Goal: Transaction & Acquisition: Subscribe to service/newsletter

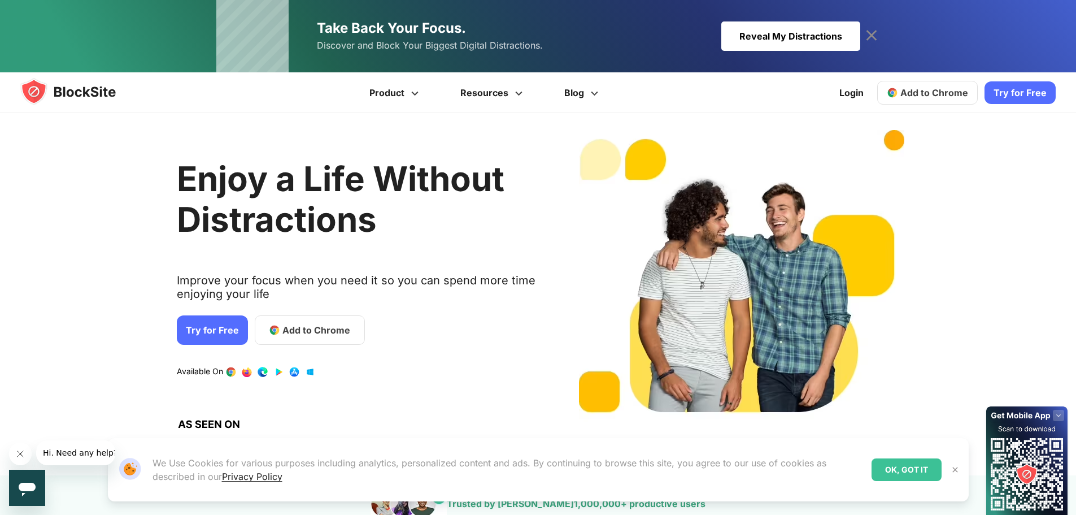
click at [817, 37] on div "Reveal My Distractions" at bounding box center [790, 35] width 139 height 29
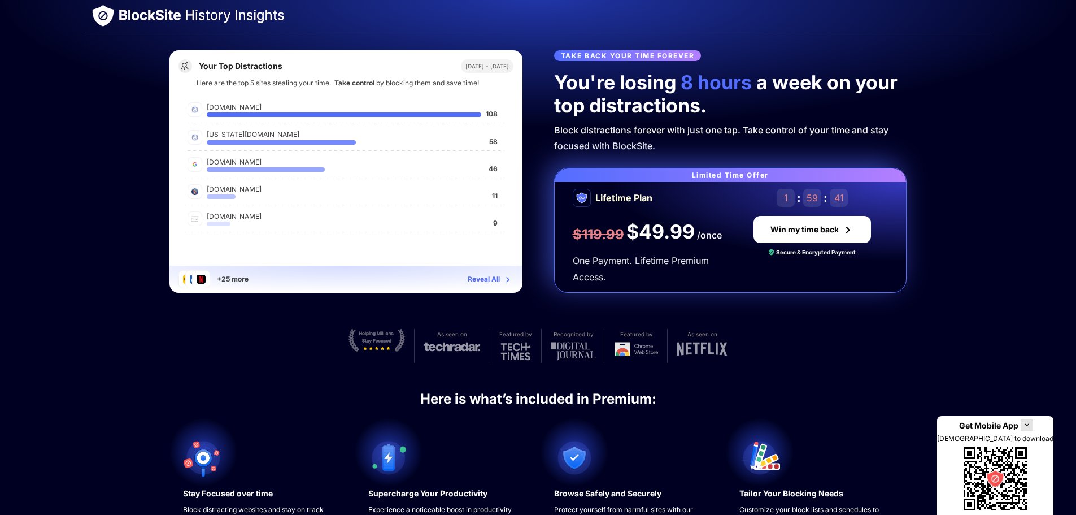
click at [486, 277] on div "Reveal All" at bounding box center [484, 278] width 32 height 11
